Goal: Task Accomplishment & Management: Manage account settings

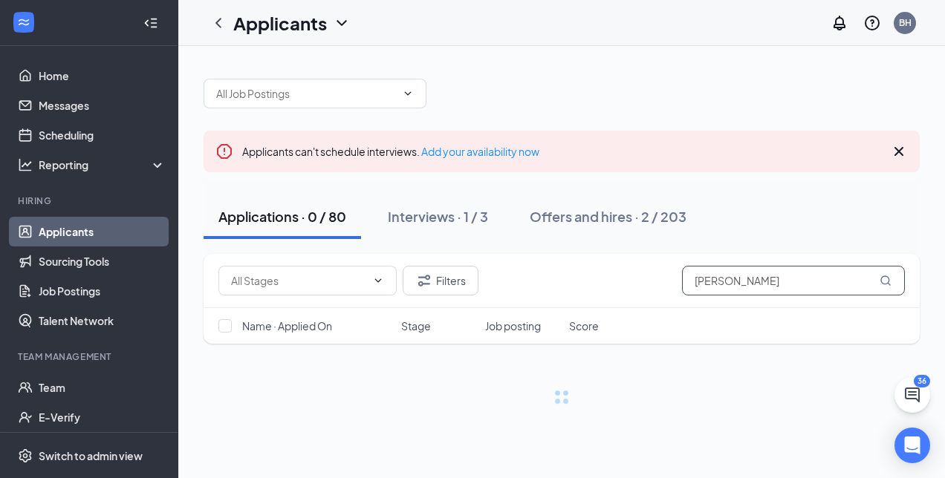
click at [751, 279] on input "[PERSON_NAME]" at bounding box center [793, 281] width 223 height 30
type input "r"
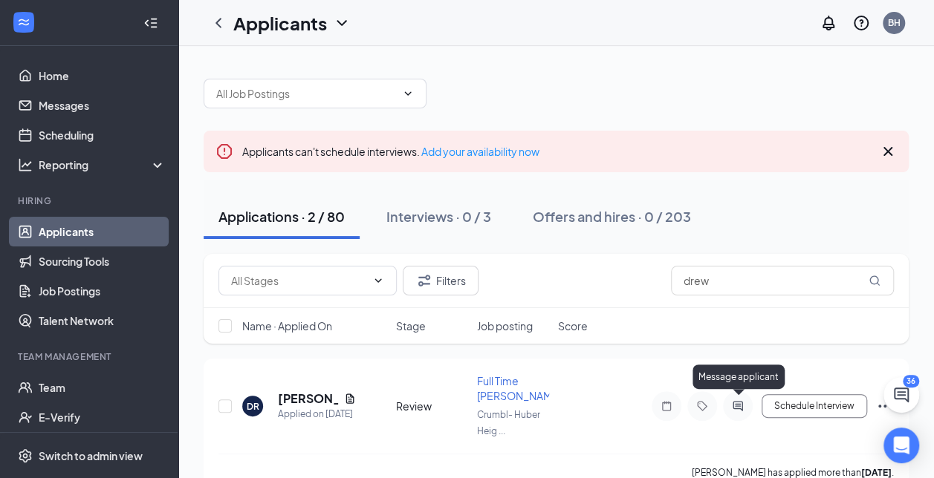
click at [738, 406] on icon "ActiveChat" at bounding box center [738, 406] width 18 height 12
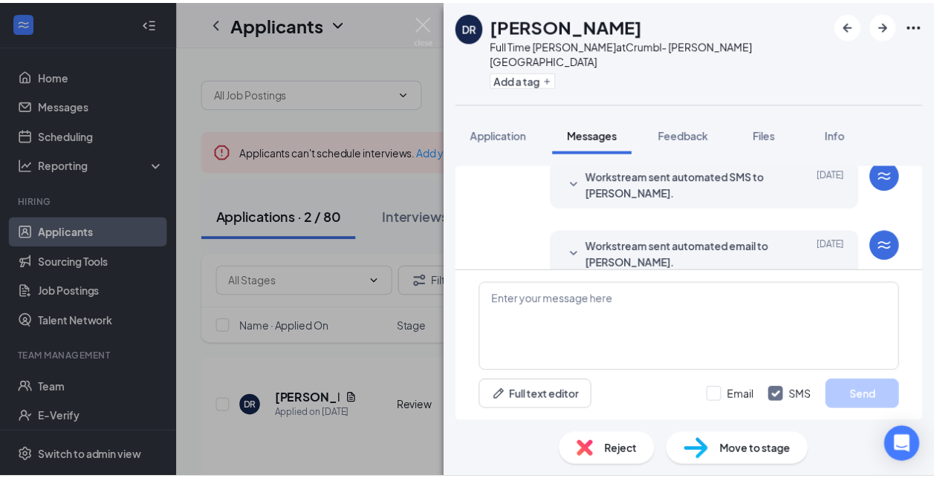
scroll to position [175, 0]
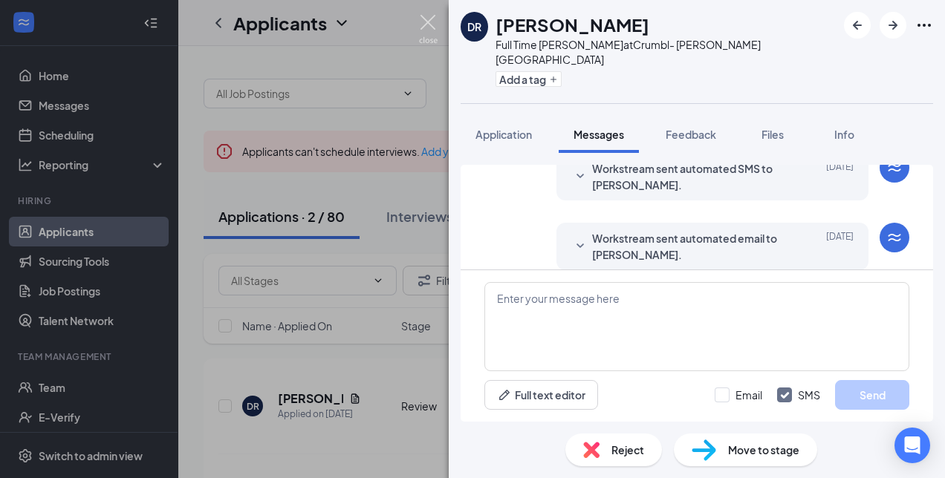
click at [429, 25] on img at bounding box center [428, 29] width 19 height 29
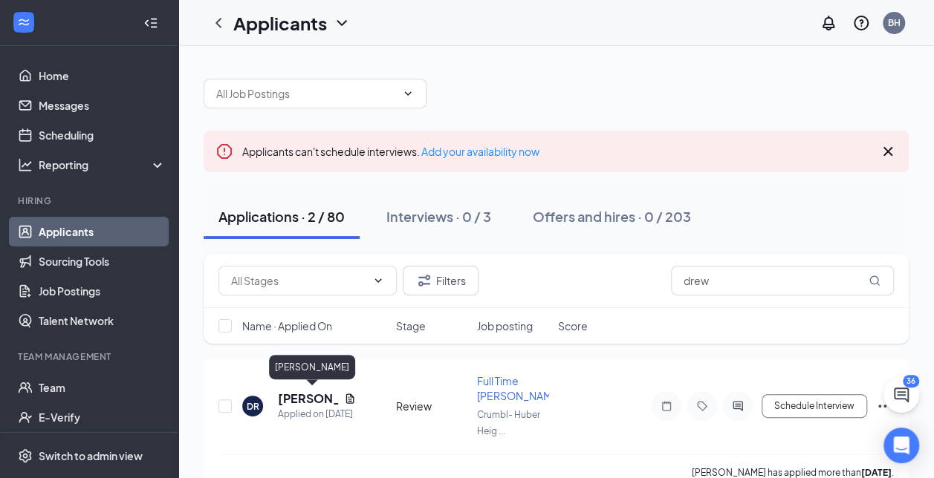
click at [295, 403] on h5 "[PERSON_NAME]" at bounding box center [308, 399] width 60 height 16
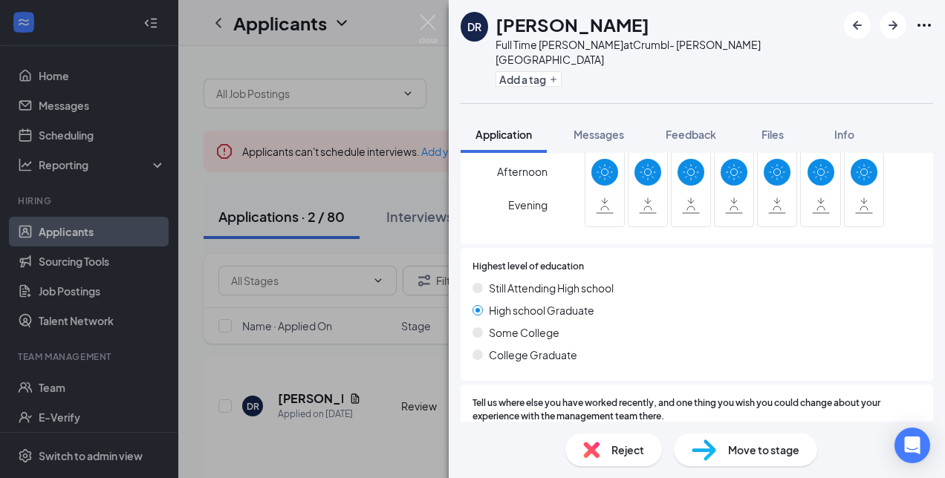
scroll to position [1129, 0]
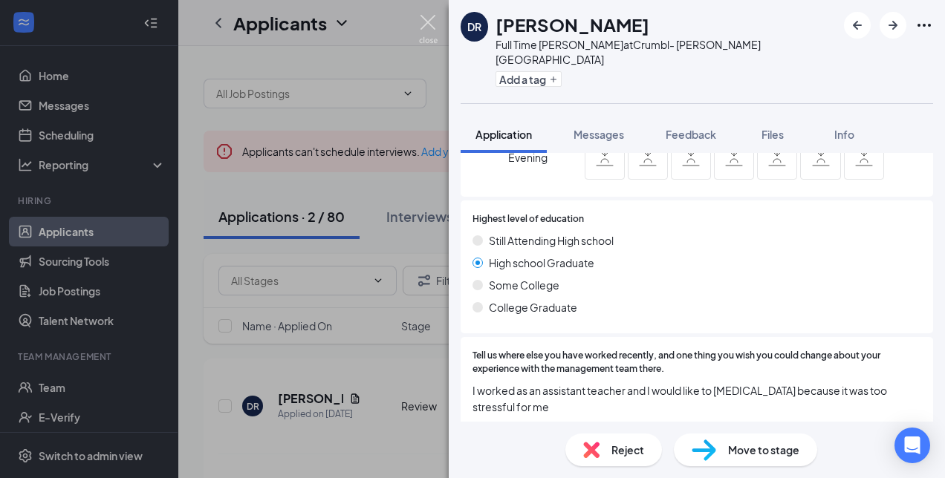
click at [429, 16] on img at bounding box center [428, 29] width 19 height 29
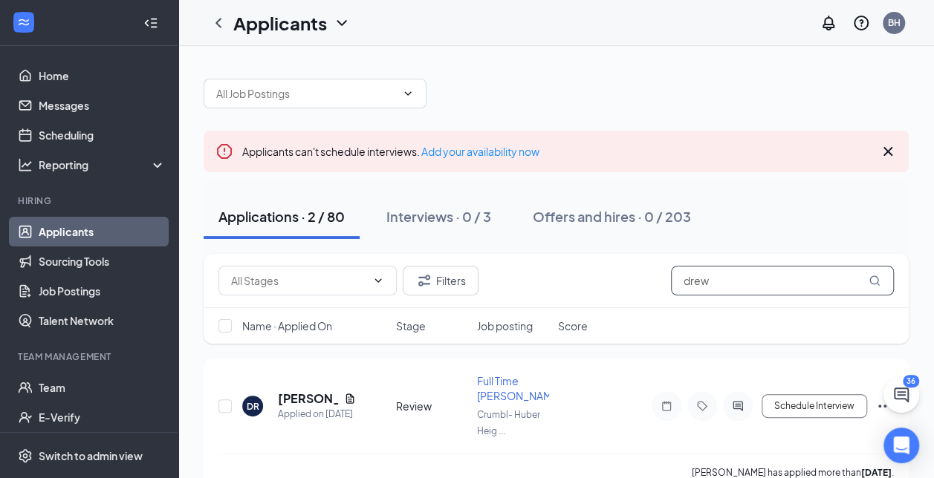
click at [751, 279] on input "drew" at bounding box center [782, 281] width 223 height 30
type input "d"
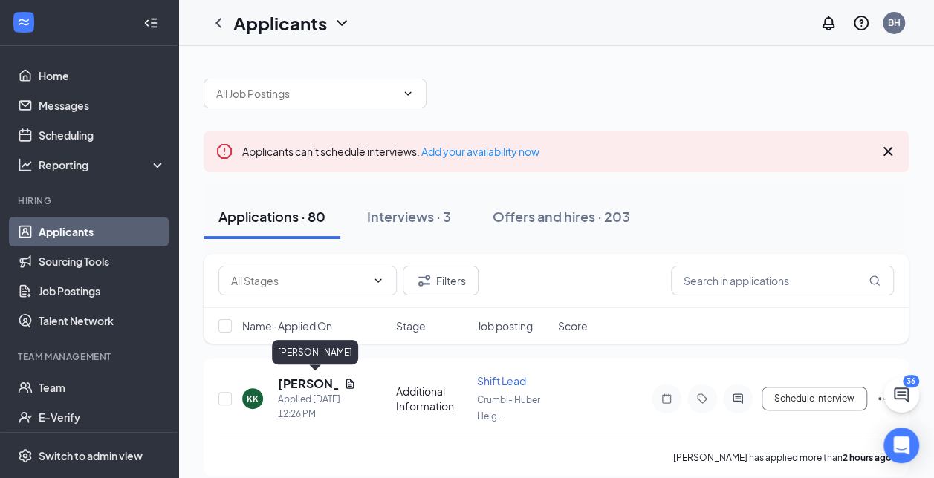
click at [302, 385] on h5 "[PERSON_NAME]" at bounding box center [308, 384] width 60 height 16
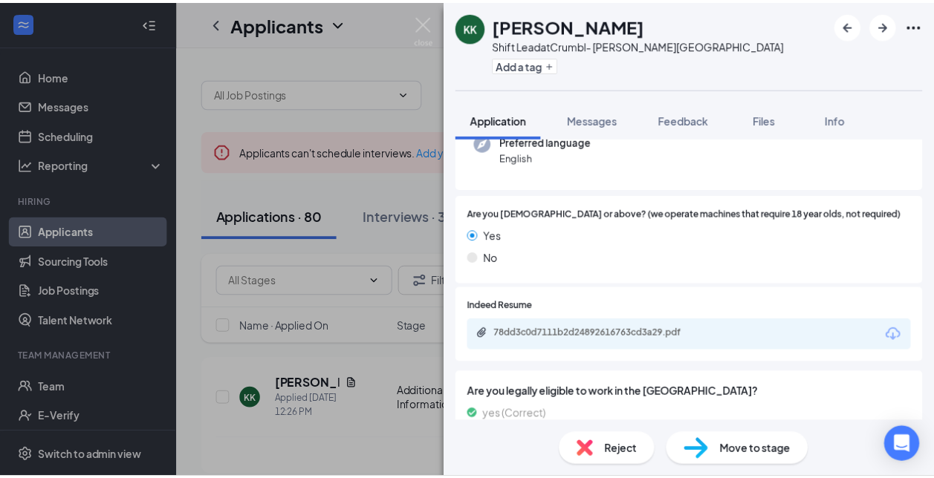
scroll to position [171, 0]
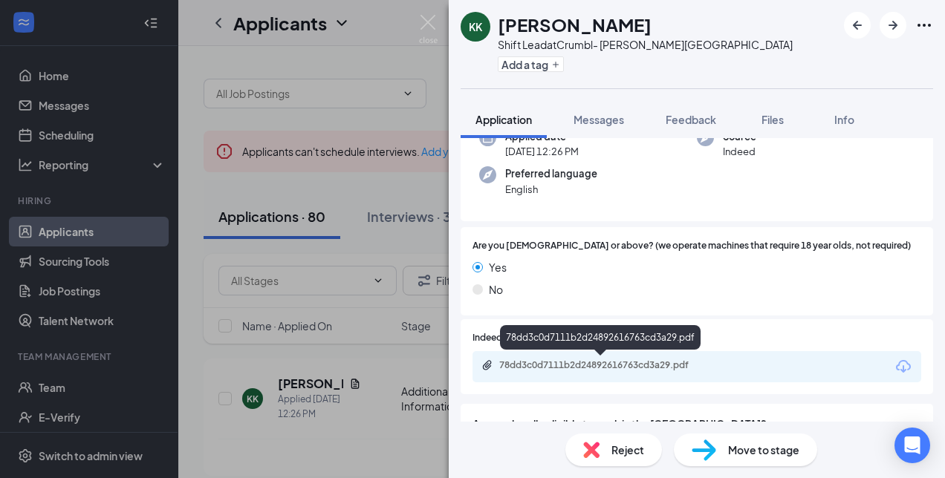
click at [567, 362] on div "78dd3c0d7111b2d24892616763cd3a29.pdf" at bounding box center [603, 366] width 208 height 12
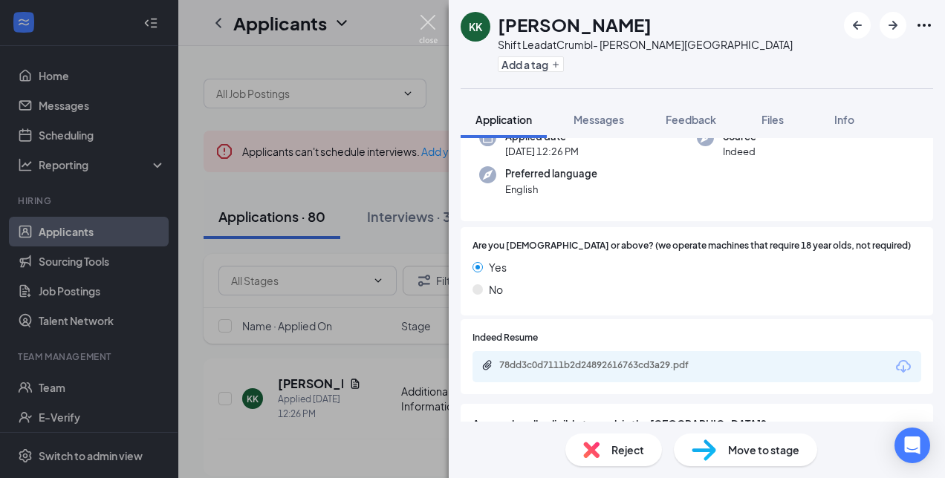
click at [431, 18] on img at bounding box center [428, 29] width 19 height 29
